Goal: Information Seeking & Learning: Compare options

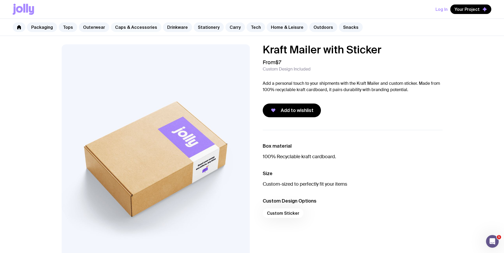
click at [132, 26] on link "Caps & Accessories" at bounding box center [136, 27] width 51 height 10
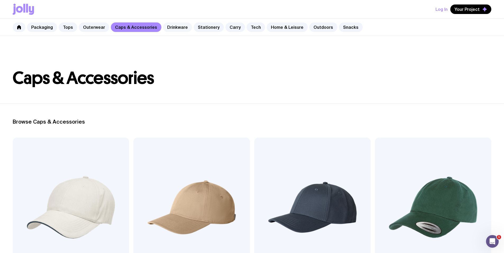
click at [173, 25] on link "Drinkware" at bounding box center [177, 27] width 29 height 10
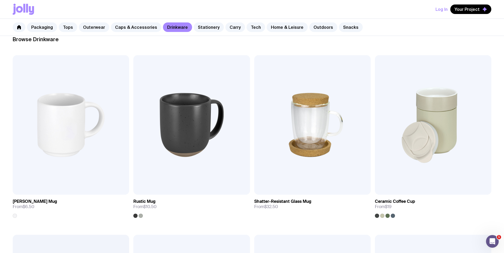
scroll to position [177, 0]
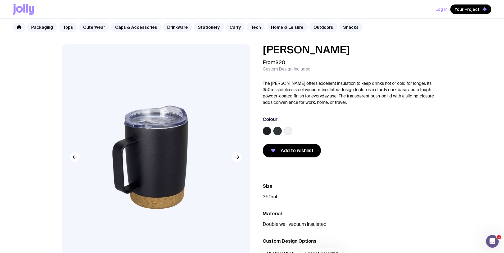
click at [290, 131] on label at bounding box center [288, 131] width 8 height 8
click at [0, 0] on input "radio" at bounding box center [0, 0] width 0 height 0
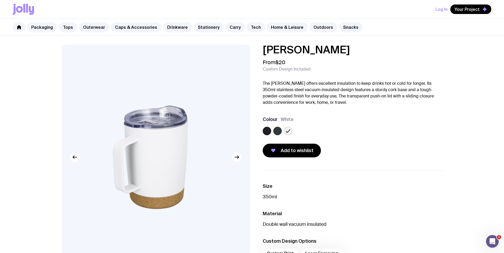
click at [278, 130] on label at bounding box center [277, 131] width 8 height 8
click at [0, 0] on input "radio" at bounding box center [0, 0] width 0 height 0
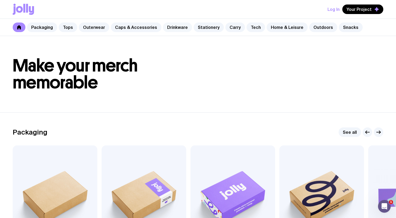
click at [174, 29] on link "Drinkware" at bounding box center [177, 27] width 29 height 10
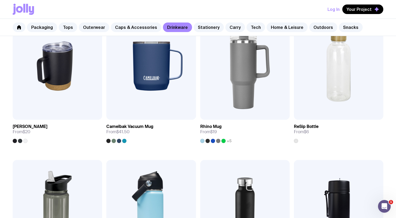
scroll to position [420, 0]
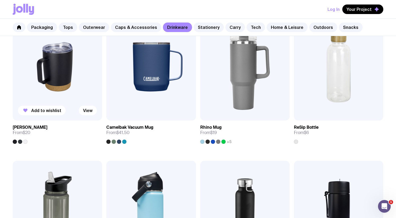
click at [53, 72] on img at bounding box center [57, 66] width 89 height 107
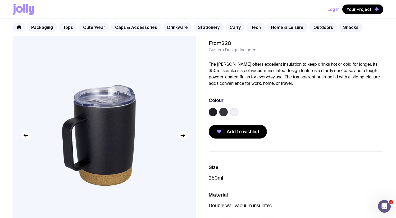
scroll to position [20, 0]
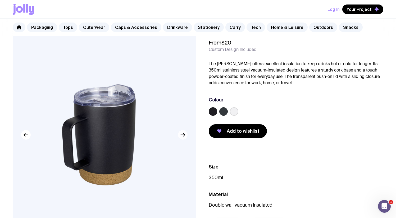
click at [182, 135] on icon "button" at bounding box center [183, 134] width 6 height 6
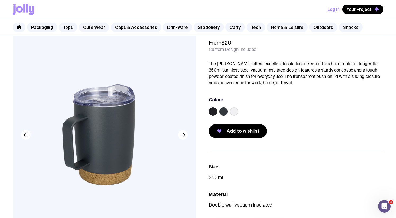
click at [234, 111] on label at bounding box center [234, 111] width 8 height 8
click at [0, 0] on input "radio" at bounding box center [0, 0] width 0 height 0
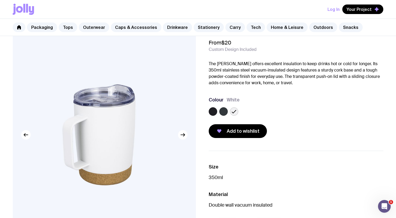
click at [226, 111] on label at bounding box center [223, 111] width 8 height 8
click at [0, 0] on input "radio" at bounding box center [0, 0] width 0 height 0
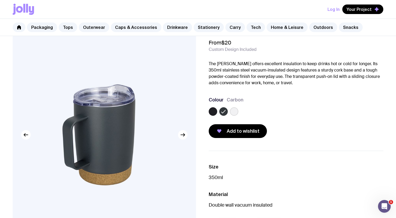
click at [236, 112] on label at bounding box center [234, 111] width 8 height 8
click at [0, 0] on input "radio" at bounding box center [0, 0] width 0 height 0
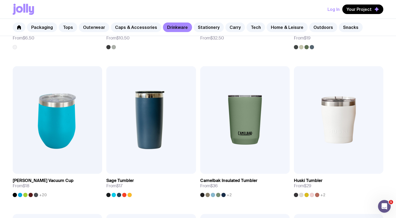
scroll to position [216, 0]
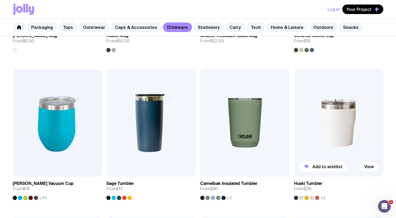
click at [343, 130] on img at bounding box center [338, 122] width 89 height 107
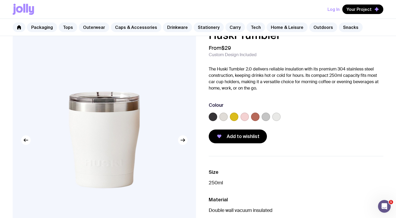
scroll to position [5, 0]
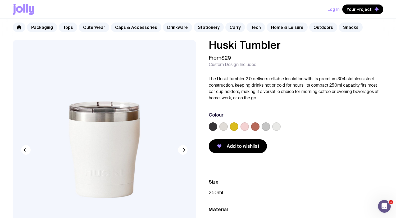
scroll to position [216, 0]
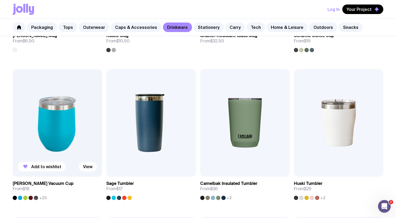
click at [50, 117] on img at bounding box center [57, 122] width 89 height 107
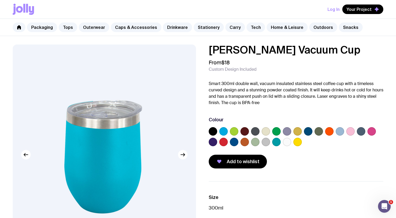
click at [114, 122] on img at bounding box center [104, 154] width 183 height 220
click at [180, 155] on icon "button" at bounding box center [183, 154] width 6 height 6
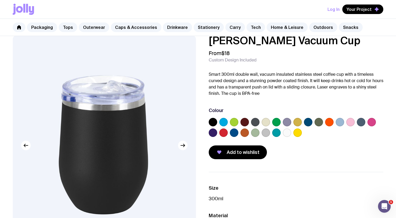
scroll to position [9, 0]
click at [124, 28] on link "Caps & Accessories" at bounding box center [136, 27] width 51 height 10
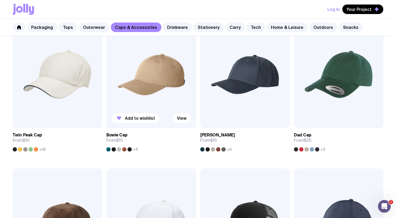
scroll to position [118, 0]
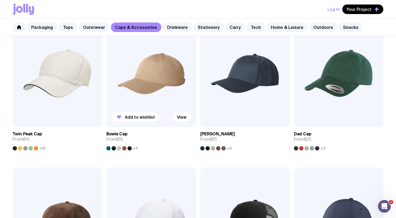
click at [165, 75] on img at bounding box center [150, 73] width 89 height 107
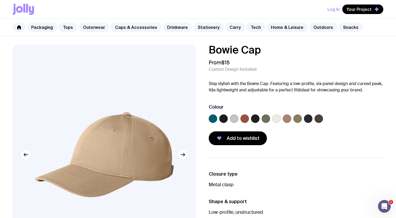
click at [273, 120] on label at bounding box center [276, 118] width 8 height 8
click at [0, 0] on input "radio" at bounding box center [0, 0] width 0 height 0
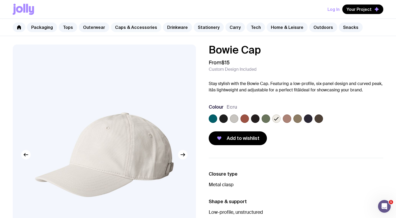
click at [131, 26] on link "Caps & Accessories" at bounding box center [136, 27] width 51 height 10
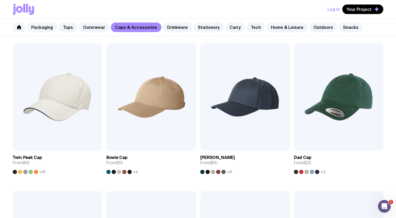
scroll to position [83, 0]
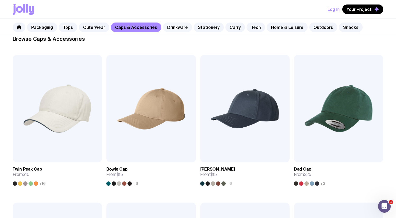
click at [170, 29] on link "Drinkware" at bounding box center [177, 27] width 29 height 10
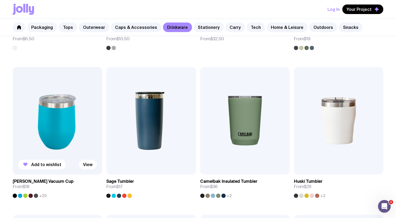
scroll to position [219, 0]
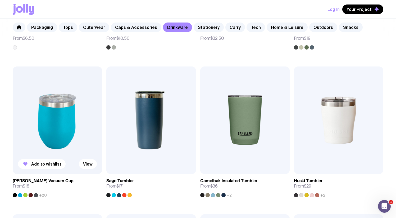
click at [66, 106] on img at bounding box center [57, 119] width 89 height 107
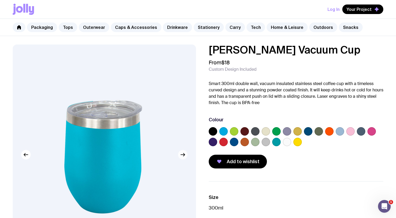
click at [180, 155] on icon "button" at bounding box center [183, 154] width 6 height 6
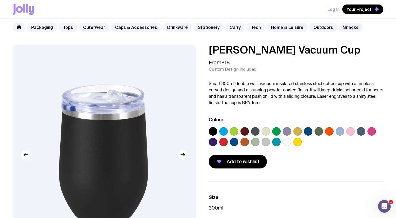
click at [46, 152] on img at bounding box center [104, 154] width 183 height 220
click at [287, 143] on label at bounding box center [287, 142] width 8 height 8
click at [0, 0] on input "radio" at bounding box center [0, 0] width 0 height 0
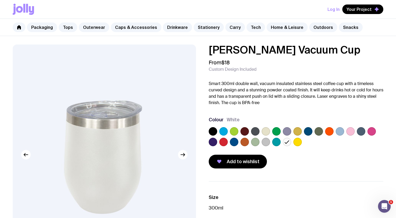
click at [268, 131] on label at bounding box center [266, 131] width 8 height 8
click at [0, 0] on input "radio" at bounding box center [0, 0] width 0 height 0
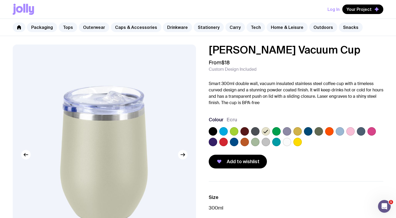
drag, startPoint x: 164, startPoint y: 142, endPoint x: 167, endPoint y: 129, distance: 13.9
click at [167, 129] on img at bounding box center [104, 154] width 183 height 220
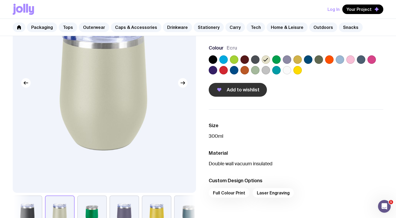
scroll to position [57, 0]
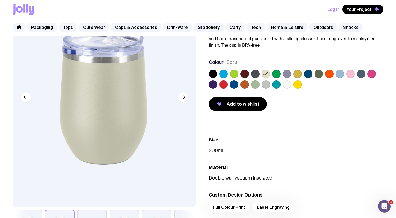
click at [288, 83] on label at bounding box center [287, 84] width 8 height 8
click at [0, 0] on input "radio" at bounding box center [0, 0] width 0 height 0
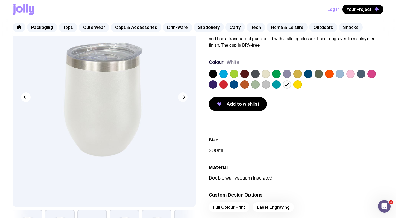
click at [179, 98] on button "button" at bounding box center [183, 97] width 10 height 10
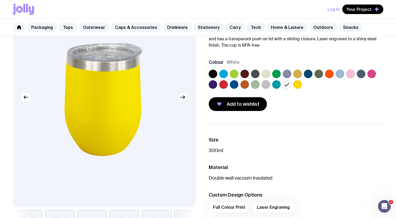
click at [180, 98] on icon "button" at bounding box center [183, 97] width 6 height 6
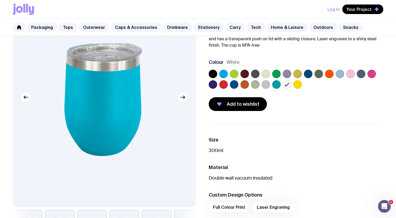
click at [297, 86] on label at bounding box center [297, 84] width 8 height 8
click at [0, 0] on input "radio" at bounding box center [0, 0] width 0 height 0
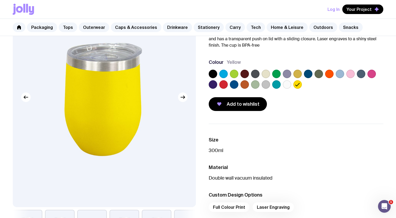
click at [331, 70] on label at bounding box center [329, 74] width 8 height 8
click at [0, 0] on input "radio" at bounding box center [0, 0] width 0 height 0
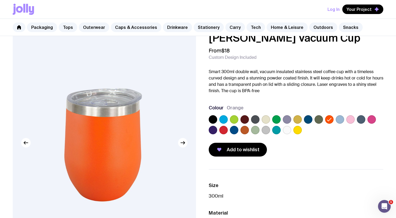
scroll to position [11, 0]
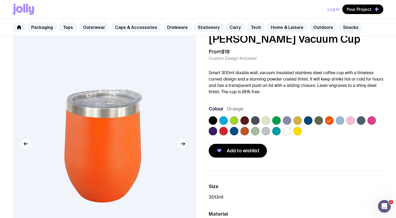
click at [171, 30] on link "Drinkware" at bounding box center [177, 27] width 29 height 10
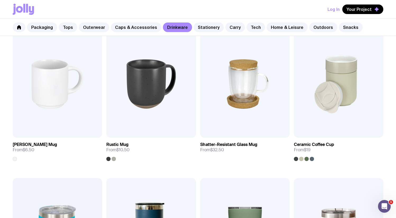
scroll to position [106, 0]
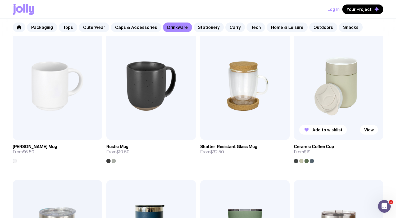
click at [344, 91] on img at bounding box center [338, 85] width 89 height 107
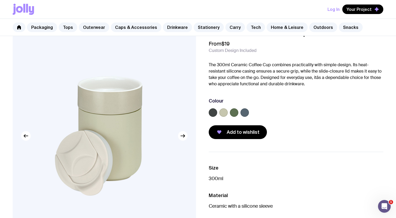
scroll to position [38, 0]
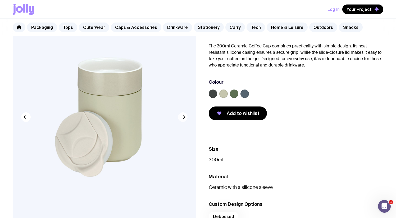
click at [182, 117] on icon "button" at bounding box center [183, 117] width 4 height 0
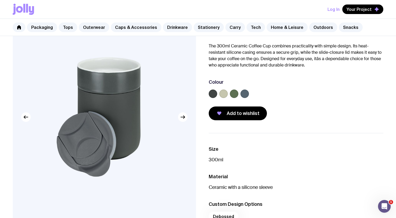
click at [222, 93] on label at bounding box center [223, 93] width 8 height 8
click at [0, 0] on input "radio" at bounding box center [0, 0] width 0 height 0
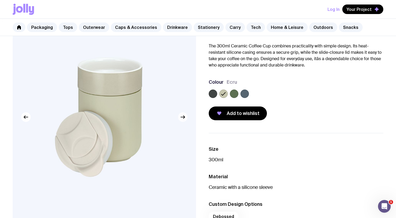
click at [181, 116] on icon "button" at bounding box center [183, 117] width 6 height 6
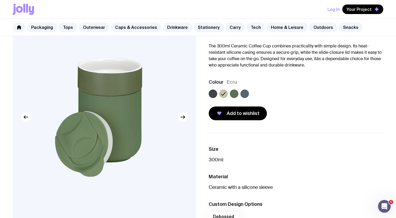
click at [25, 117] on icon "button" at bounding box center [26, 117] width 4 height 0
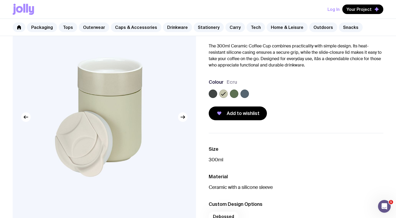
click at [235, 95] on label at bounding box center [234, 93] width 8 height 8
click at [0, 0] on input "radio" at bounding box center [0, 0] width 0 height 0
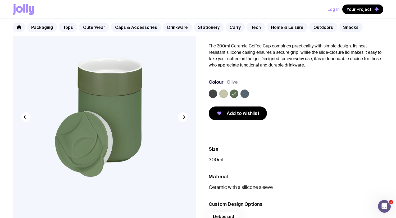
click at [248, 93] on label at bounding box center [244, 93] width 8 height 8
click at [0, 0] on input "radio" at bounding box center [0, 0] width 0 height 0
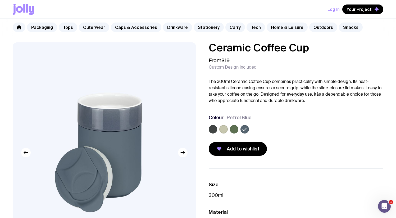
scroll to position [0, 0]
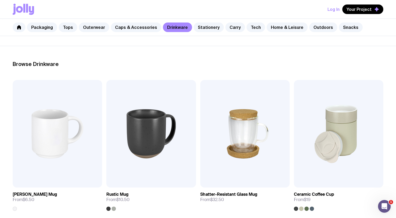
scroll to position [21, 0]
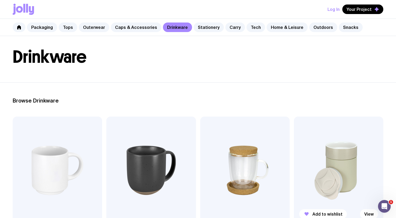
click at [334, 166] on img at bounding box center [338, 169] width 89 height 107
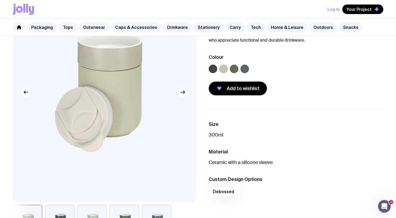
scroll to position [55, 0]
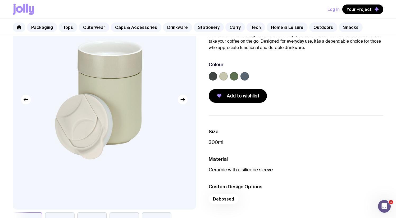
click at [243, 74] on label at bounding box center [244, 76] width 8 height 8
click at [0, 0] on input "radio" at bounding box center [0, 0] width 0 height 0
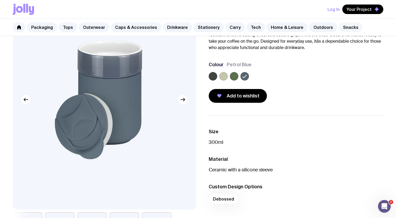
click at [341, 27] on link "Snacks" at bounding box center [351, 27] width 24 height 10
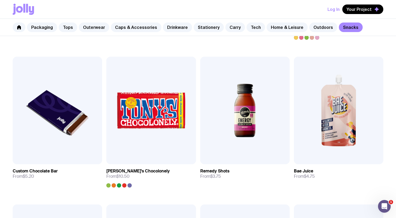
scroll to position [233, 0]
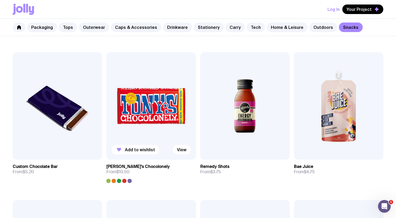
click at [155, 99] on img at bounding box center [150, 105] width 89 height 107
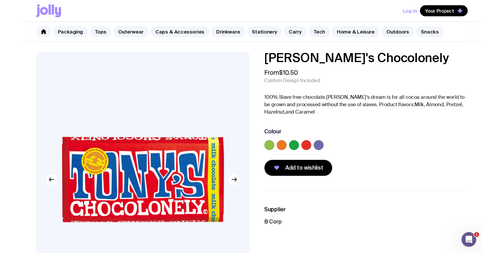
scroll to position [4, 0]
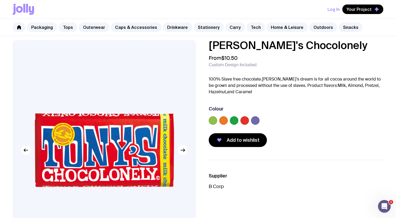
click at [225, 120] on label at bounding box center [223, 120] width 8 height 8
click at [0, 0] on input "radio" at bounding box center [0, 0] width 0 height 0
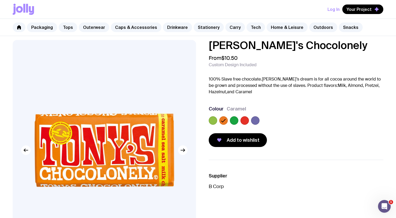
click at [245, 119] on label at bounding box center [244, 120] width 8 height 8
click at [0, 0] on input "radio" at bounding box center [0, 0] width 0 height 0
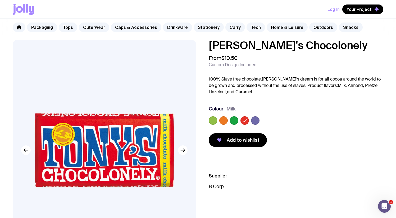
click at [259, 121] on label at bounding box center [255, 120] width 8 height 8
click at [0, 0] on input "radio" at bounding box center [0, 0] width 0 height 0
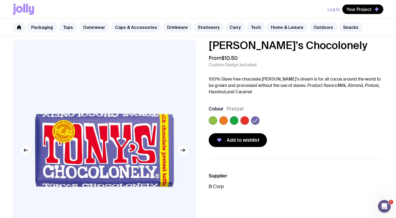
click at [236, 120] on label at bounding box center [234, 120] width 8 height 8
click at [0, 0] on input "radio" at bounding box center [0, 0] width 0 height 0
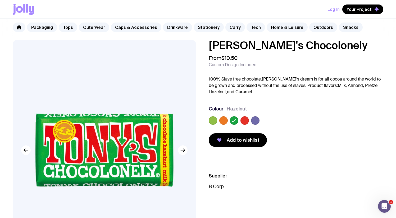
click at [225, 119] on label at bounding box center [223, 120] width 8 height 8
click at [0, 0] on input "radio" at bounding box center [0, 0] width 0 height 0
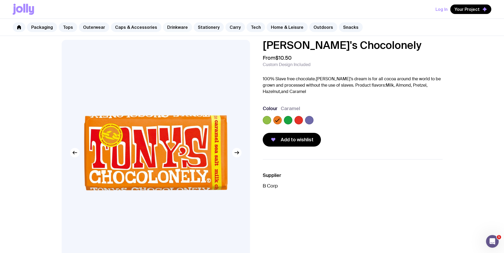
click at [168, 28] on link "Drinkware" at bounding box center [177, 27] width 29 height 10
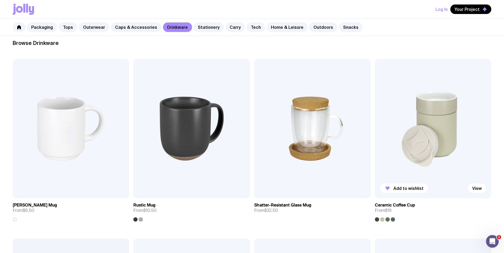
scroll to position [77, 0]
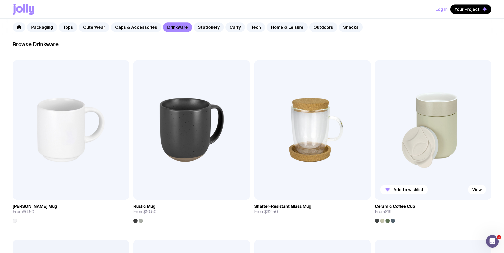
click at [375, 91] on img at bounding box center [433, 130] width 116 height 140
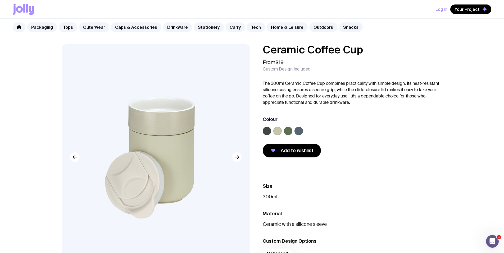
drag, startPoint x: 366, startPoint y: 48, endPoint x: 258, endPoint y: 50, distance: 107.9
click at [258, 50] on div "Ceramic Coffee Cup From $19 Custom Design Included The 300ml Ceramic Coffee Cup…" at bounding box center [348, 100] width 188 height 113
copy h1 "Ceramic Coffee Cup"
click at [299, 132] on label at bounding box center [298, 131] width 8 height 8
click at [0, 0] on input "radio" at bounding box center [0, 0] width 0 height 0
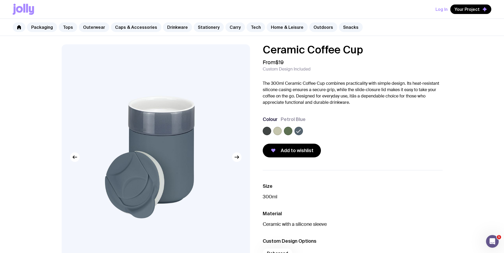
drag, startPoint x: 317, startPoint y: 118, endPoint x: 281, endPoint y: 118, distance: 36.8
click at [281, 118] on div "Colour Petrol Blue" at bounding box center [353, 119] width 180 height 6
copy span "Petrol Blue"
click at [129, 27] on link "Caps & Accessories" at bounding box center [136, 27] width 51 height 10
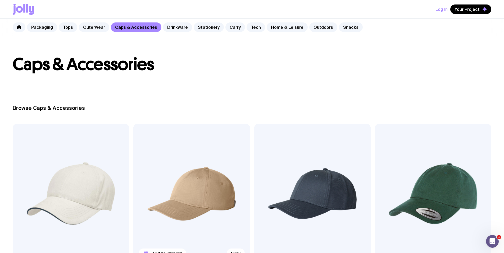
scroll to position [17, 0]
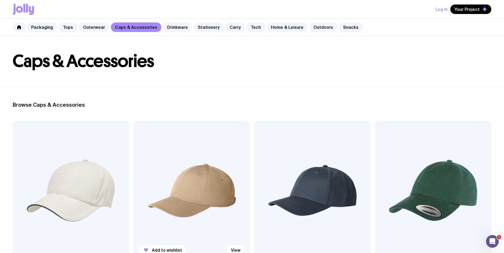
click at [148, 168] on img at bounding box center [191, 191] width 116 height 140
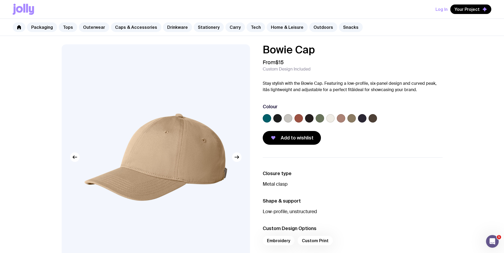
click at [290, 118] on label at bounding box center [288, 118] width 8 height 8
click at [0, 0] on input "radio" at bounding box center [0, 0] width 0 height 0
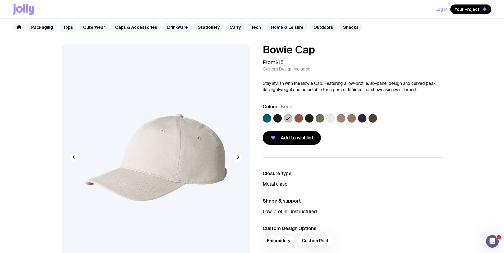
click at [329, 118] on label at bounding box center [330, 118] width 8 height 8
click at [0, 0] on input "radio" at bounding box center [0, 0] width 0 height 0
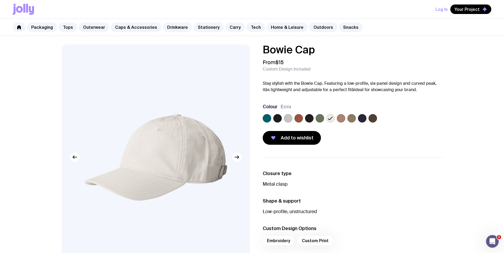
click at [289, 119] on label at bounding box center [288, 118] width 8 height 8
click at [0, 0] on input "radio" at bounding box center [0, 0] width 0 height 0
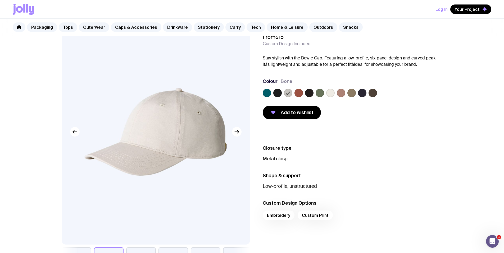
scroll to position [35, 0]
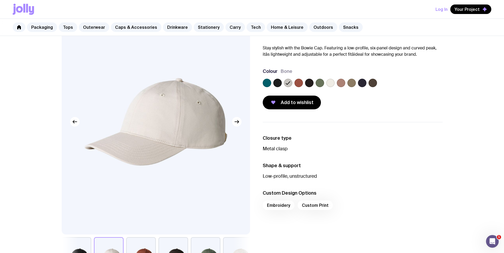
click at [239, 126] on img at bounding box center [156, 122] width 188 height 226
click at [239, 124] on icon "button" at bounding box center [237, 122] width 6 height 6
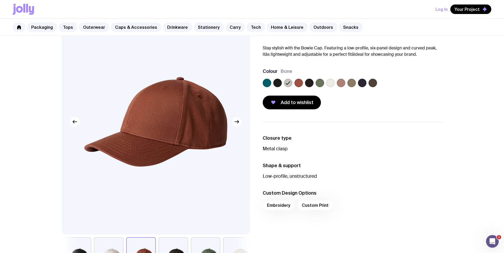
click at [237, 121] on icon "button" at bounding box center [237, 122] width 1 height 3
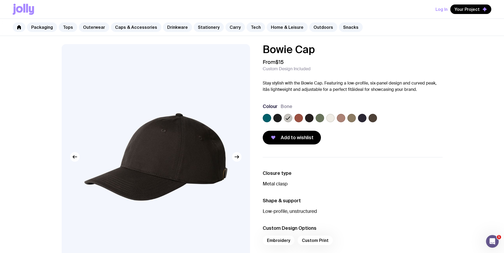
scroll to position [0, 0]
click at [129, 28] on link "Caps & Accessories" at bounding box center [136, 27] width 51 height 10
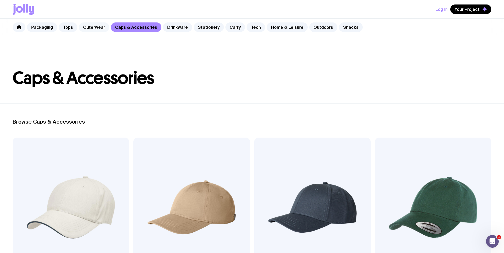
click at [95, 28] on link "Outerwear" at bounding box center [94, 27] width 30 height 10
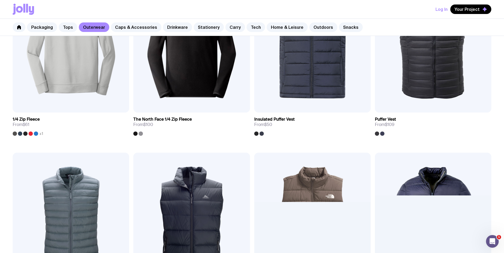
scroll to position [434, 0]
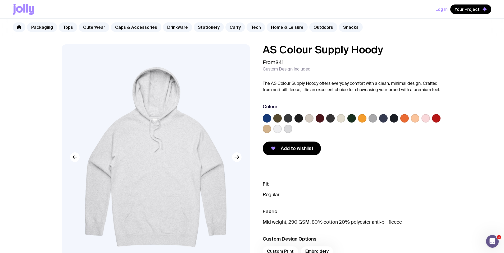
click at [278, 127] on label at bounding box center [277, 129] width 8 height 8
click at [0, 0] on input "radio" at bounding box center [0, 0] width 0 height 0
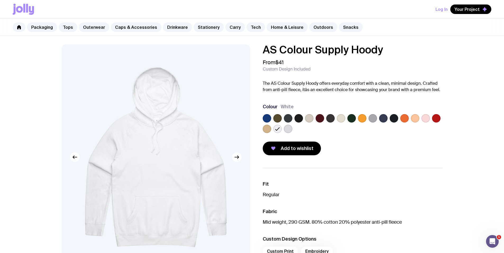
click at [284, 129] on label at bounding box center [288, 129] width 8 height 8
click at [0, 0] on input "radio" at bounding box center [0, 0] width 0 height 0
